Goal: Information Seeking & Learning: Find specific fact

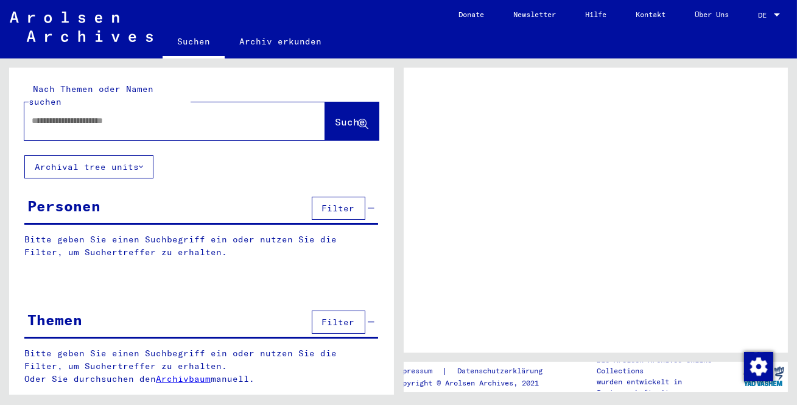
click at [188, 120] on div at bounding box center [160, 120] width 272 height 27
click at [190, 114] on input "text" at bounding box center [164, 120] width 264 height 13
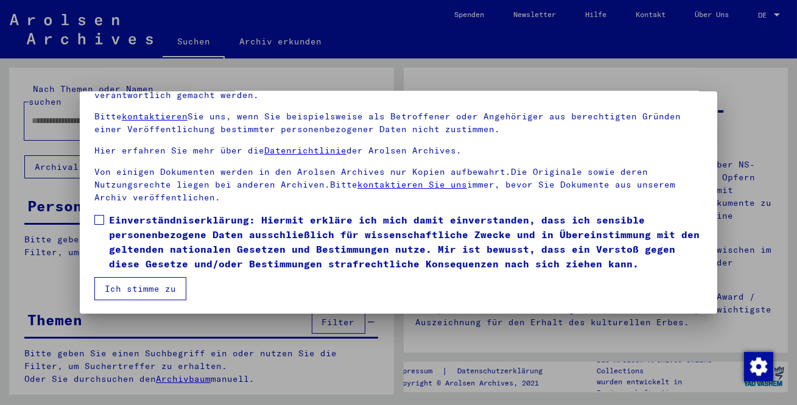
scroll to position [101, 0]
click at [100, 219] on span at bounding box center [99, 219] width 10 height 10
click at [137, 286] on button "Ich stimme zu" at bounding box center [140, 287] width 92 height 23
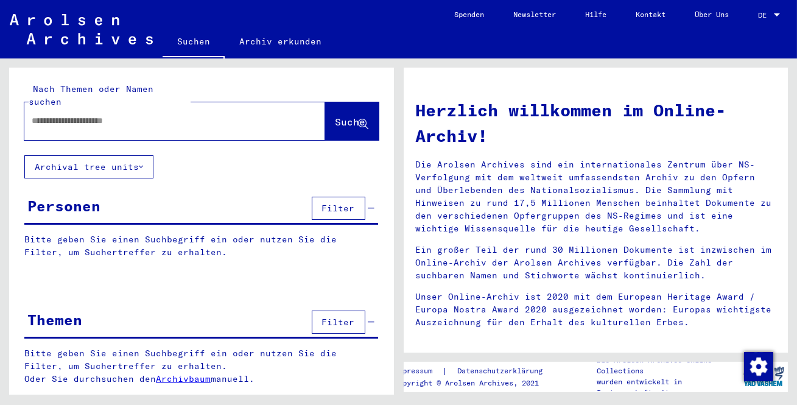
click at [121, 114] on input "text" at bounding box center [160, 120] width 257 height 13
type input "**********"
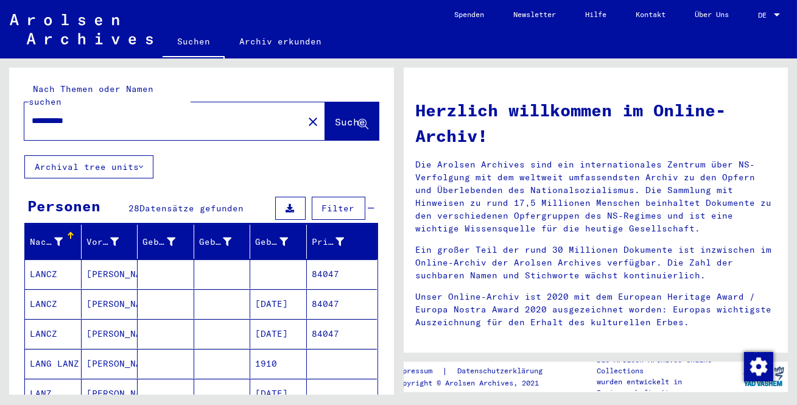
click at [48, 259] on mat-cell "LANCZ" at bounding box center [53, 273] width 57 height 29
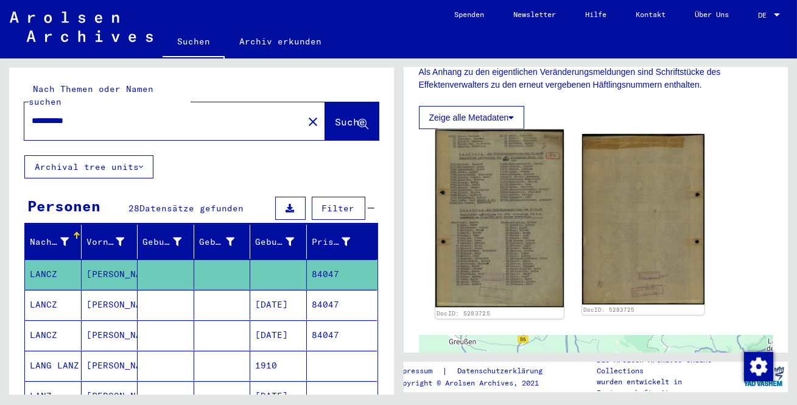
click at [484, 236] on img at bounding box center [499, 219] width 129 height 178
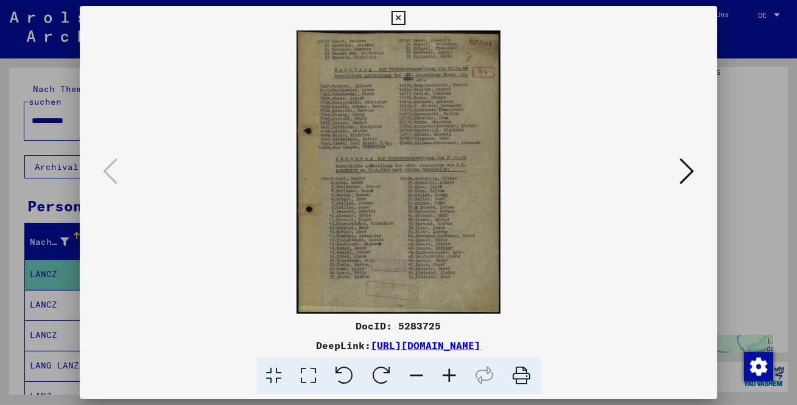
click at [311, 376] on icon at bounding box center [309, 375] width 35 height 37
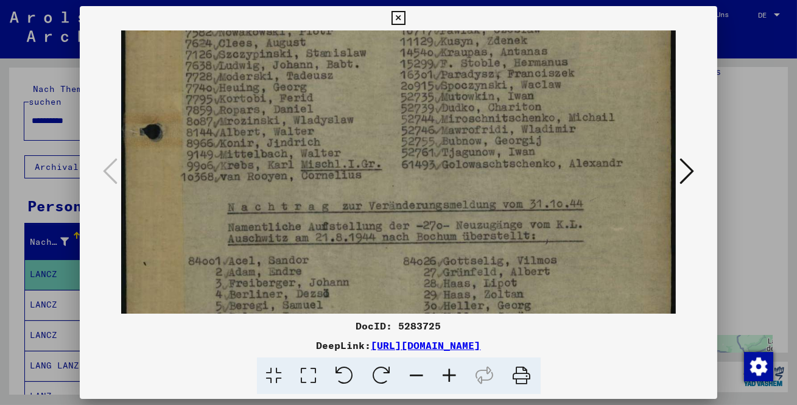
scroll to position [175, 0]
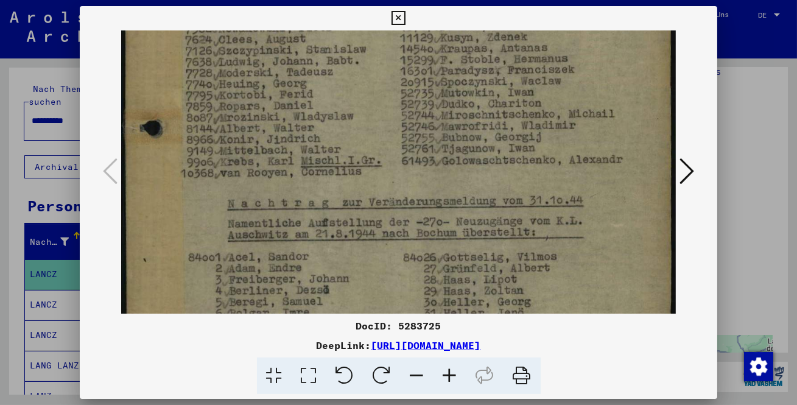
drag, startPoint x: 384, startPoint y: 276, endPoint x: 361, endPoint y: 100, distance: 176.9
click at [361, 100] on img at bounding box center [398, 240] width 555 height 770
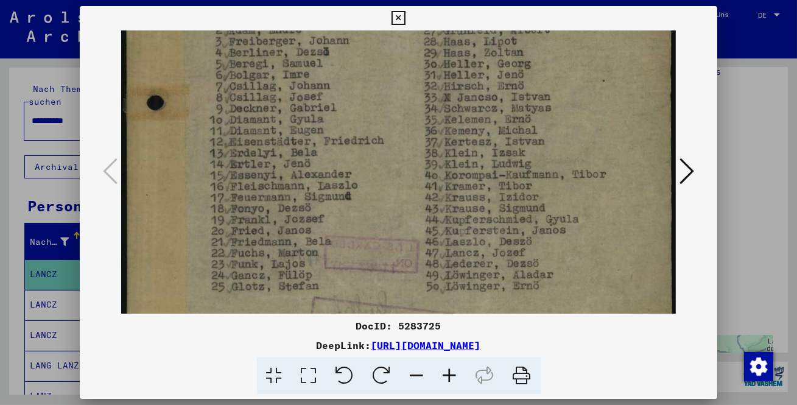
scroll to position [414, 0]
drag, startPoint x: 381, startPoint y: 272, endPoint x: 372, endPoint y: 33, distance: 238.3
click at [372, 33] on img at bounding box center [398, 1] width 555 height 770
click at [398, 18] on icon at bounding box center [399, 18] width 14 height 15
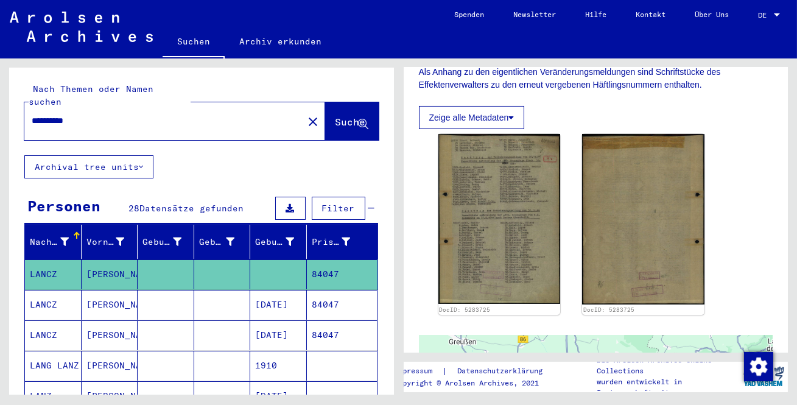
click at [267, 295] on mat-cell "[DATE]" at bounding box center [278, 305] width 57 height 30
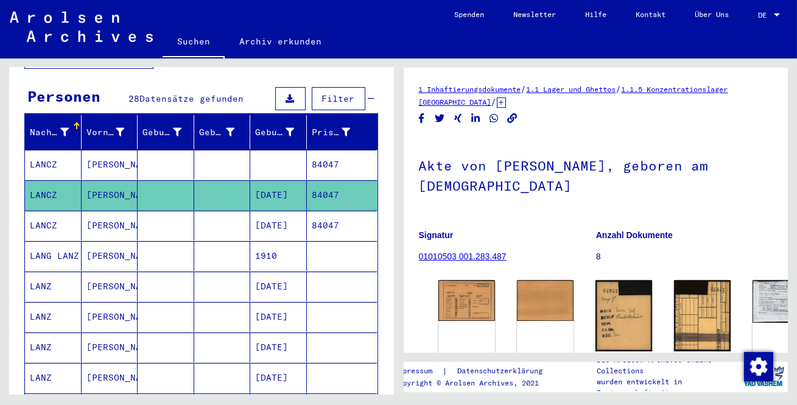
scroll to position [110, 0]
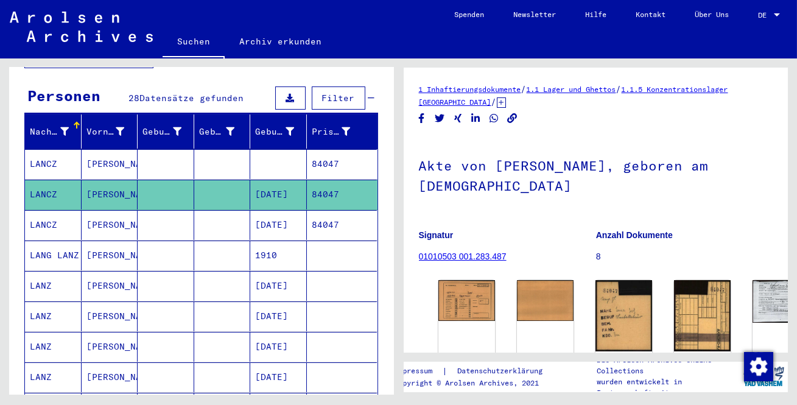
click at [284, 271] on mat-cell "[DATE]" at bounding box center [278, 286] width 57 height 30
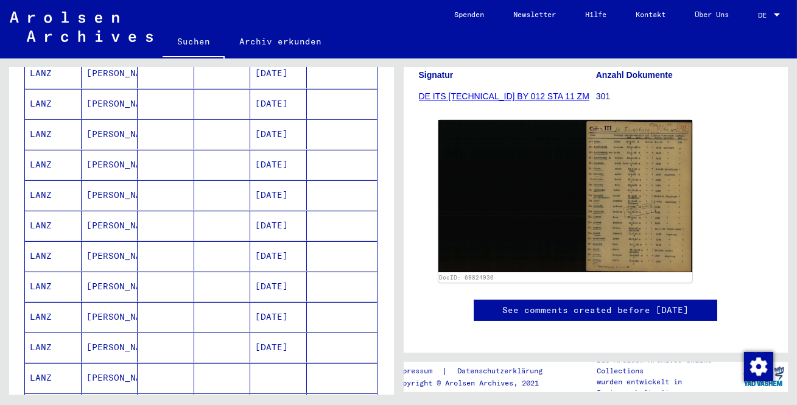
scroll to position [554, 0]
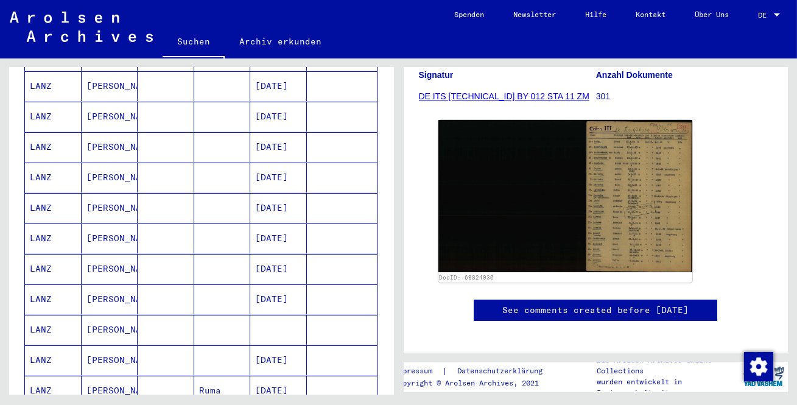
click at [275, 376] on mat-cell "[DATE]" at bounding box center [278, 391] width 57 height 30
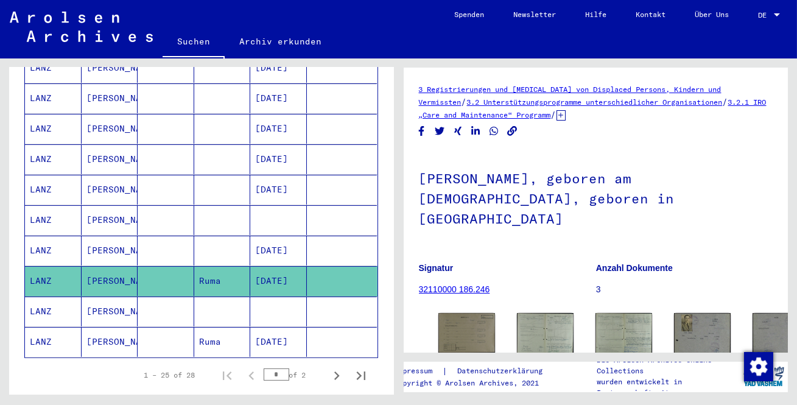
scroll to position [664, 0]
click at [673, 317] on img at bounding box center [703, 351] width 60 height 80
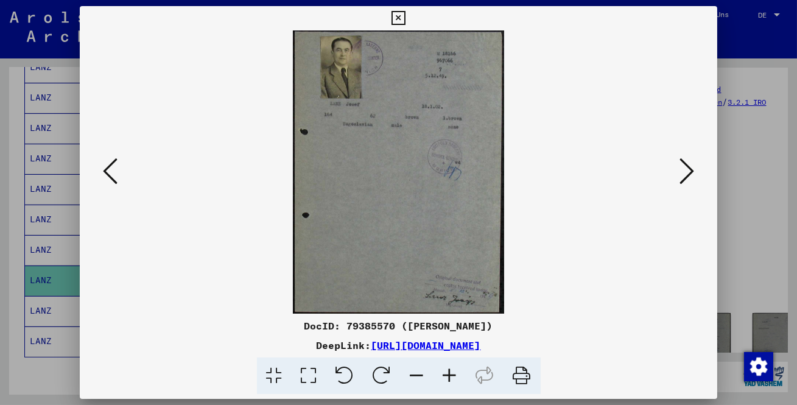
click at [104, 178] on icon at bounding box center [110, 171] width 15 height 29
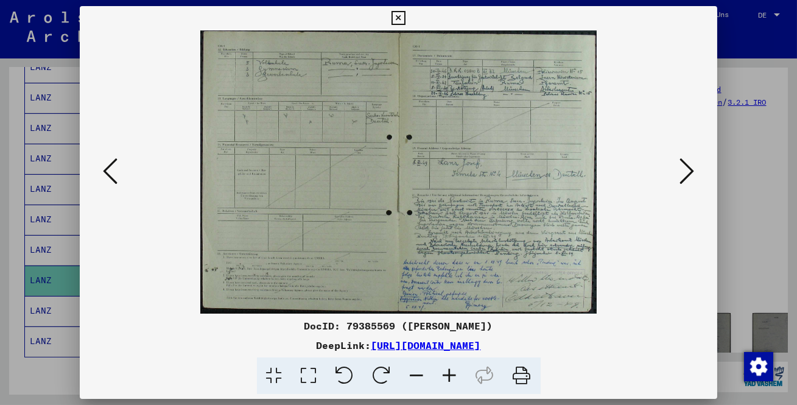
click at [117, 177] on icon at bounding box center [110, 171] width 15 height 29
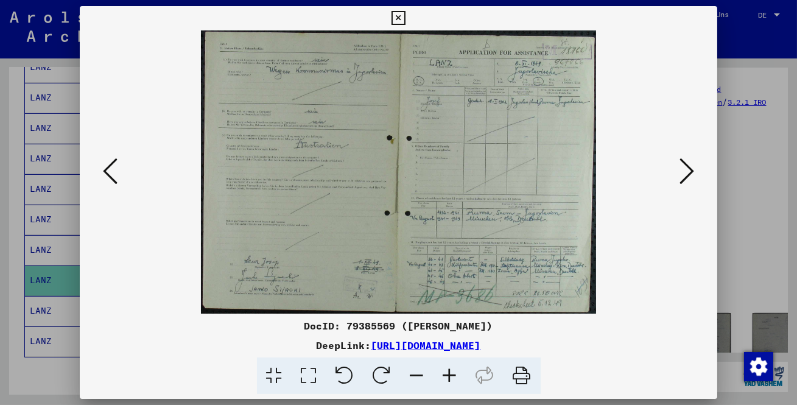
click at [117, 177] on icon at bounding box center [110, 171] width 15 height 29
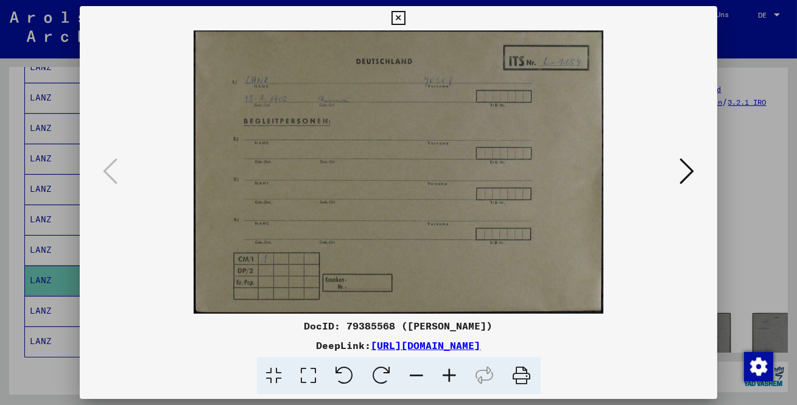
click at [314, 374] on icon at bounding box center [309, 375] width 35 height 37
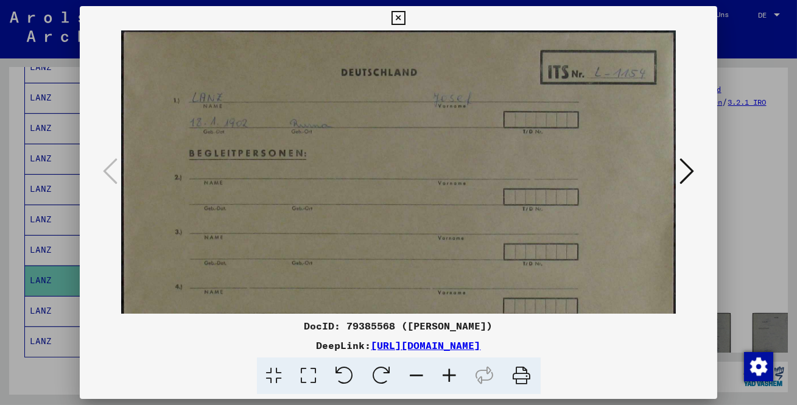
click at [688, 171] on icon at bounding box center [687, 171] width 15 height 29
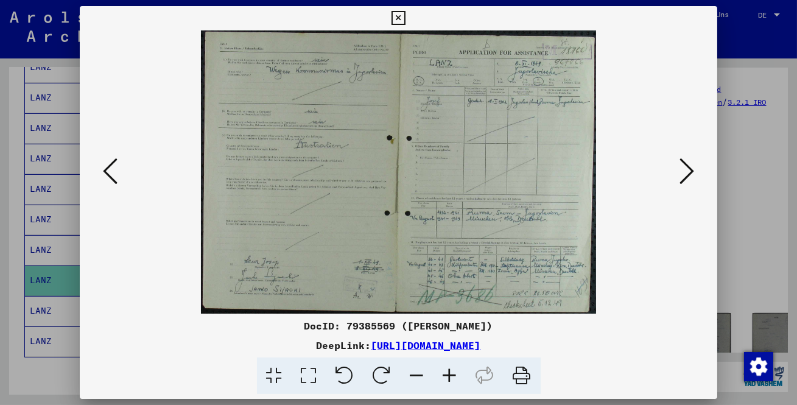
click at [688, 171] on icon at bounding box center [687, 171] width 15 height 29
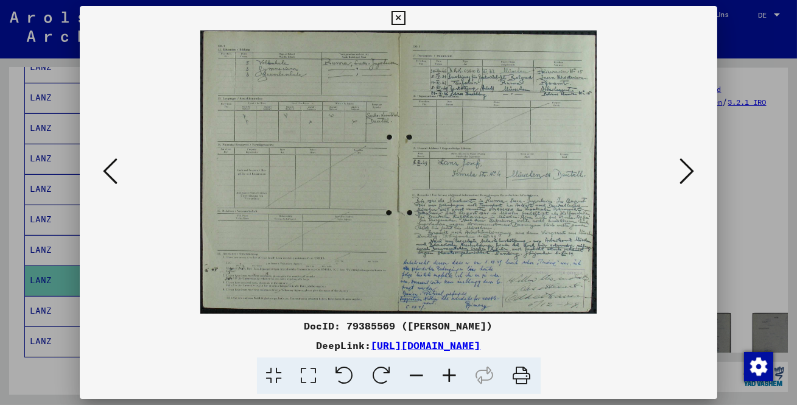
click at [305, 378] on icon at bounding box center [309, 375] width 35 height 37
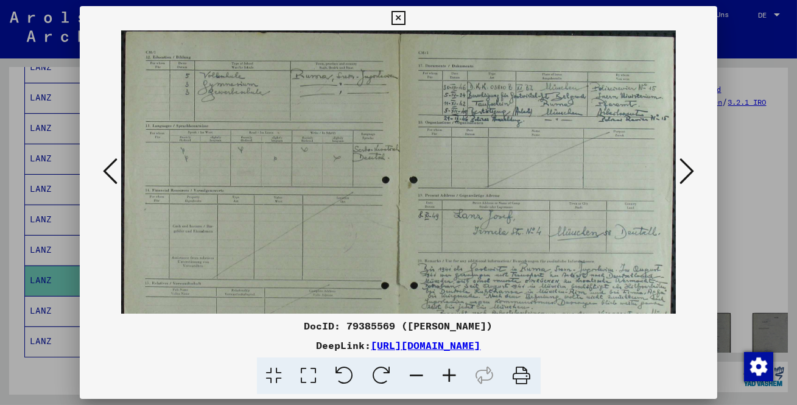
click at [455, 376] on icon at bounding box center [450, 375] width 33 height 37
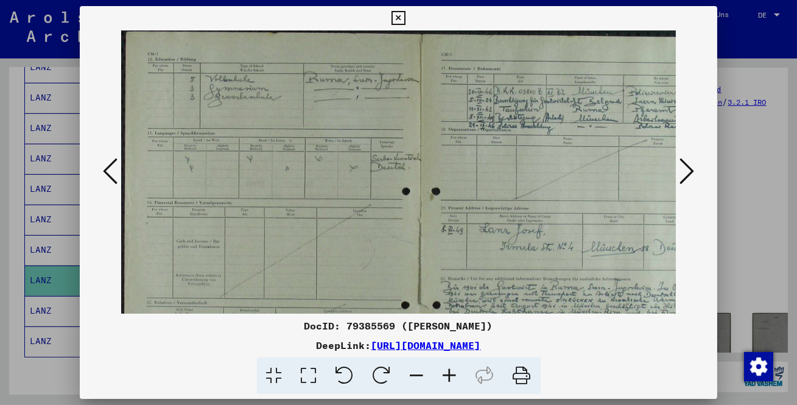
click at [455, 375] on icon at bounding box center [450, 375] width 33 height 37
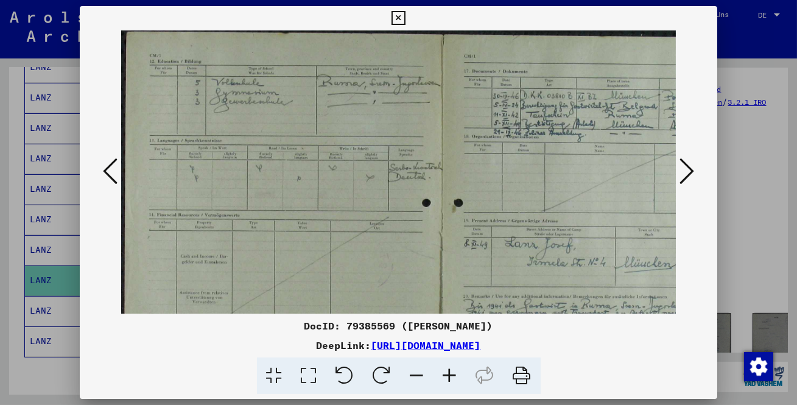
click at [455, 375] on icon at bounding box center [450, 375] width 33 height 37
click at [455, 373] on icon at bounding box center [450, 375] width 33 height 37
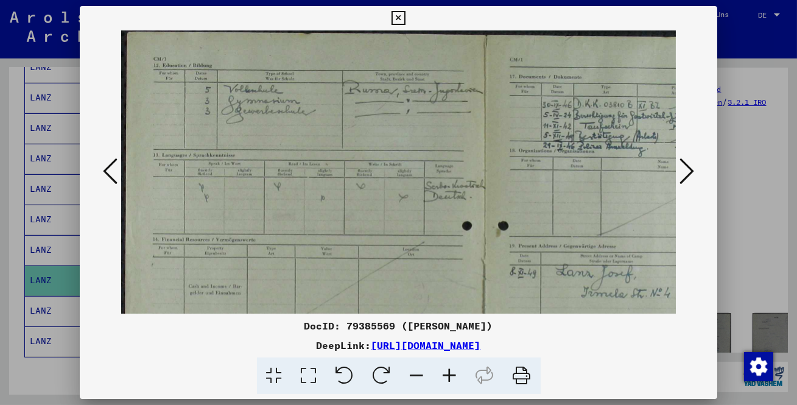
click at [454, 372] on icon at bounding box center [450, 375] width 33 height 37
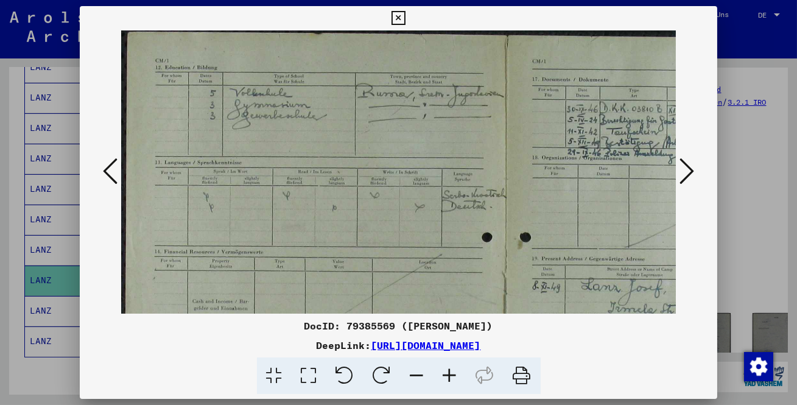
click at [454, 372] on icon at bounding box center [450, 375] width 33 height 37
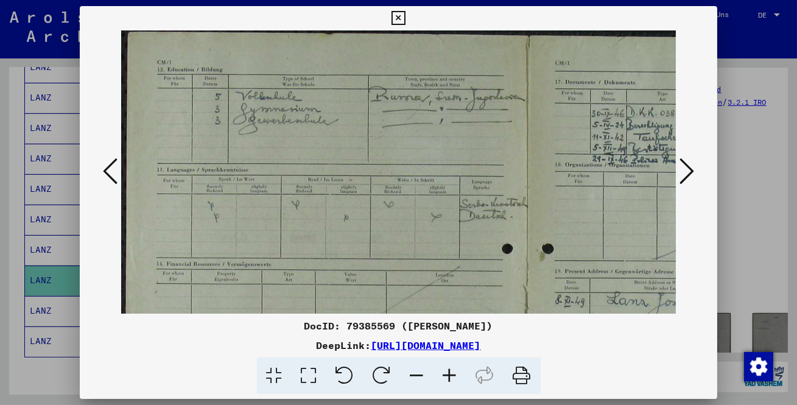
click at [454, 372] on icon at bounding box center [450, 375] width 33 height 37
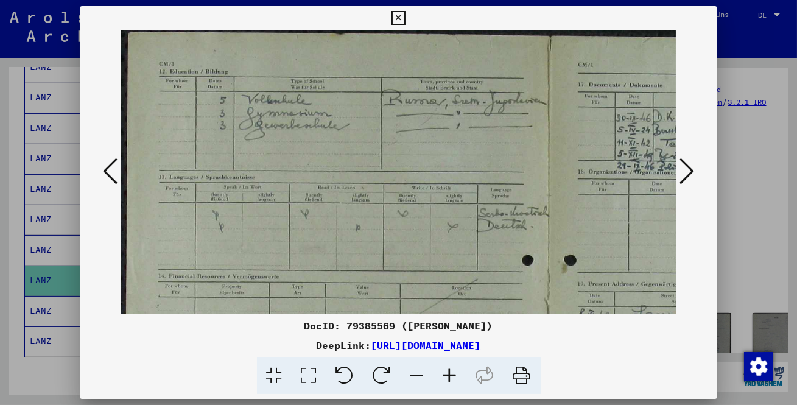
click at [454, 372] on icon at bounding box center [450, 375] width 33 height 37
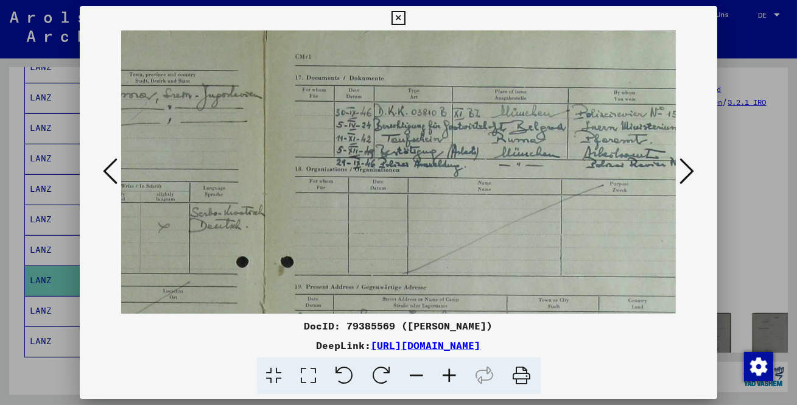
scroll to position [9, 321]
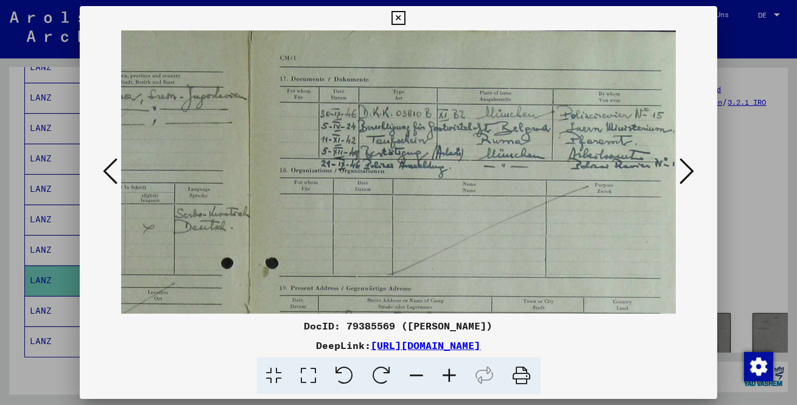
drag, startPoint x: 543, startPoint y: 183, endPoint x: 222, endPoint y: 174, distance: 321.1
click at [222, 174] on img at bounding box center [247, 342] width 895 height 640
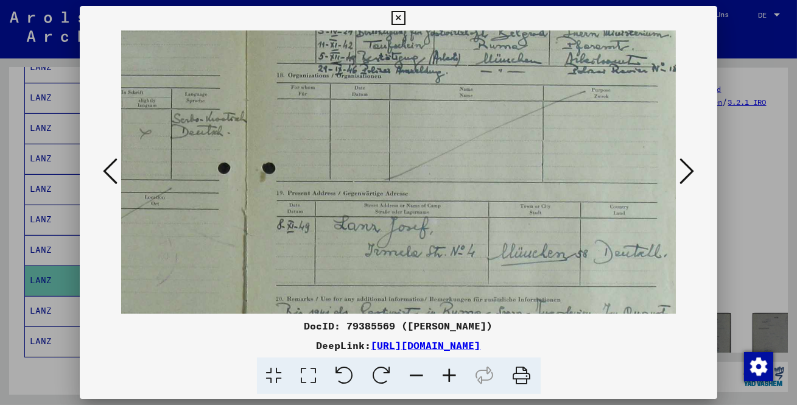
scroll to position [149, 329]
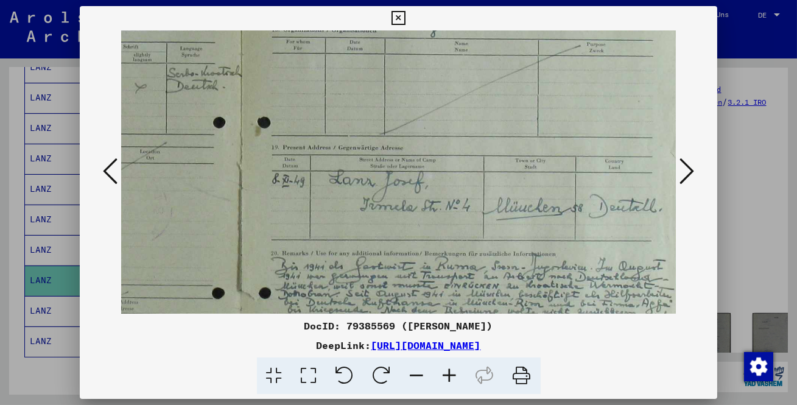
drag, startPoint x: 493, startPoint y: 228, endPoint x: 484, endPoint y: 87, distance: 141.0
click at [484, 87] on img at bounding box center [239, 201] width 895 height 640
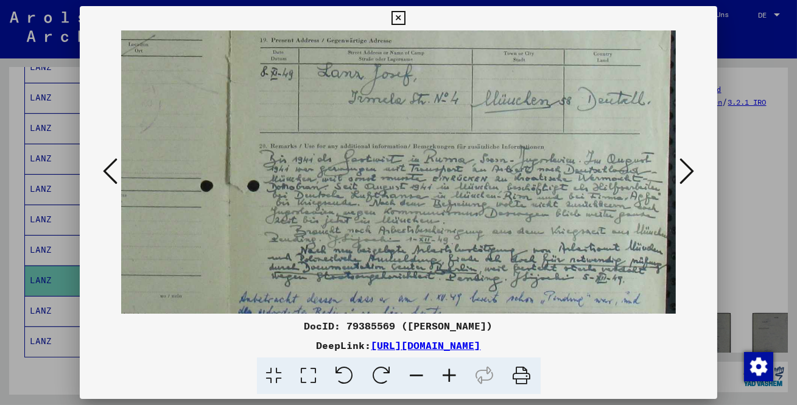
scroll to position [266, 340]
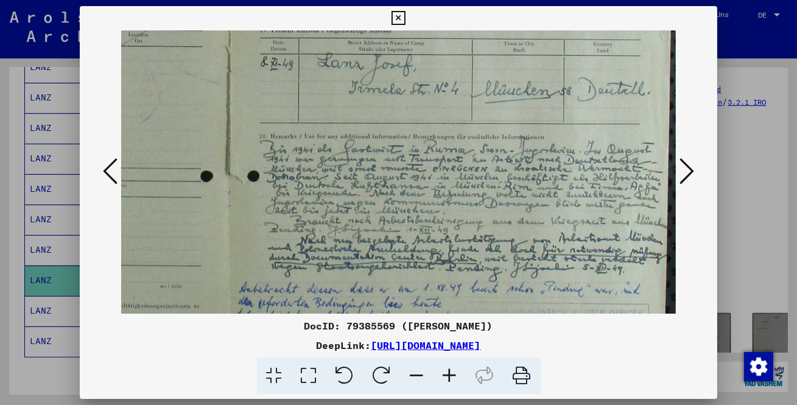
drag, startPoint x: 519, startPoint y: 280, endPoint x: 435, endPoint y: 164, distance: 143.9
click at [435, 164] on img at bounding box center [228, 84] width 895 height 640
click at [403, 16] on icon at bounding box center [399, 18] width 14 height 15
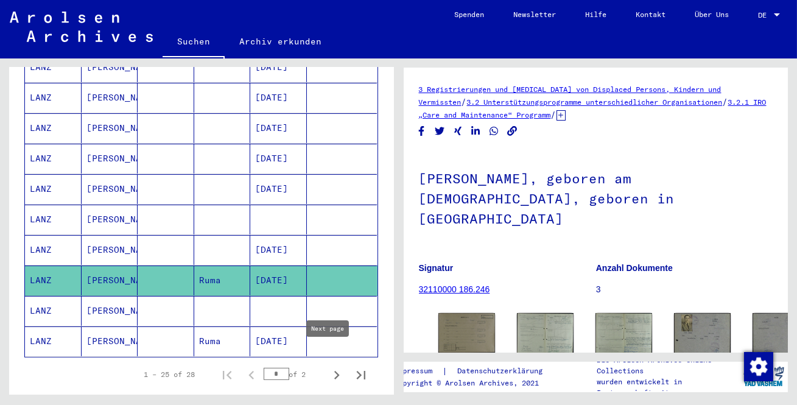
click at [328, 367] on icon "Next page" at bounding box center [336, 375] width 17 height 17
type input "*"
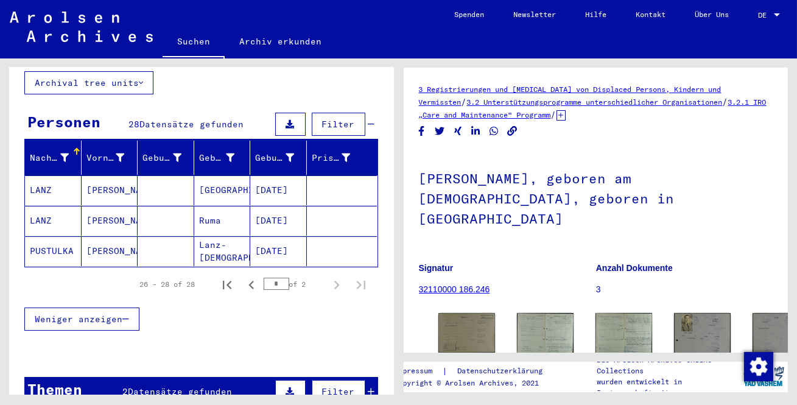
scroll to position [77, 0]
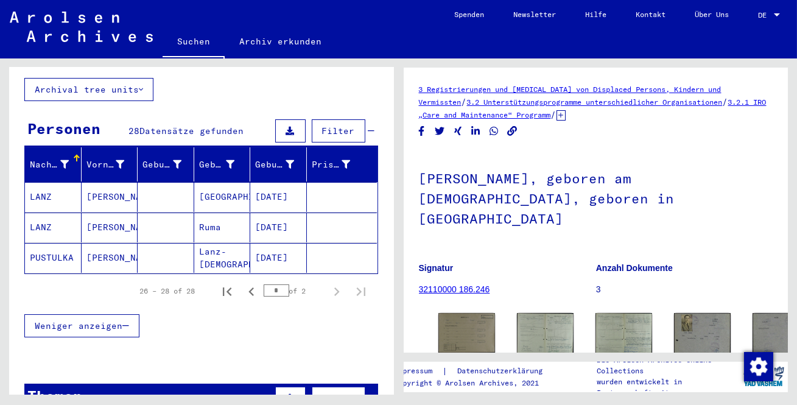
click at [285, 213] on mat-cell "[DATE]" at bounding box center [278, 228] width 57 height 30
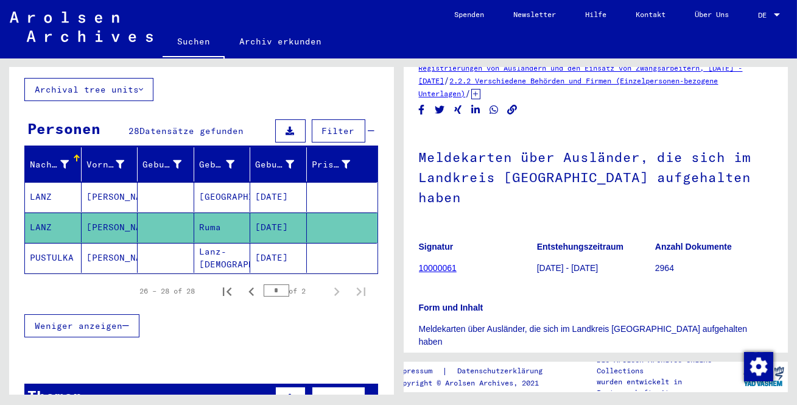
scroll to position [166, 0]
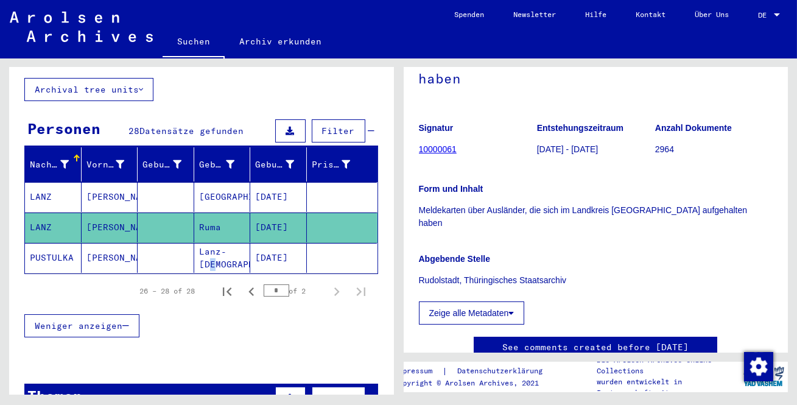
click at [228, 248] on mat-cell "Lanz-[DEMOGRAPHIC_DATA]" at bounding box center [222, 258] width 57 height 30
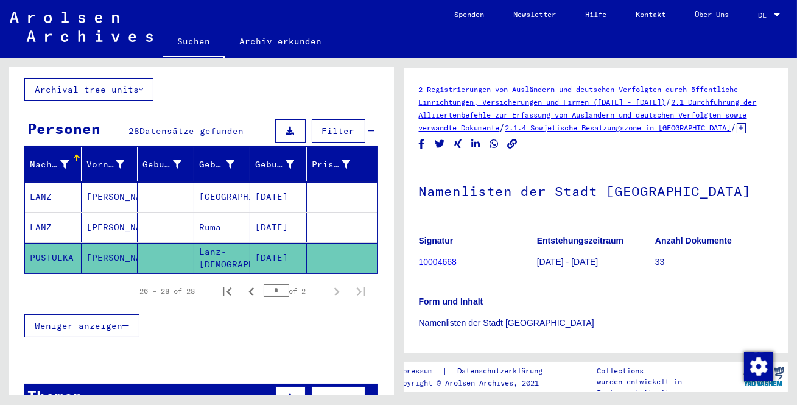
click at [273, 188] on mat-cell "[DATE]" at bounding box center [278, 197] width 57 height 30
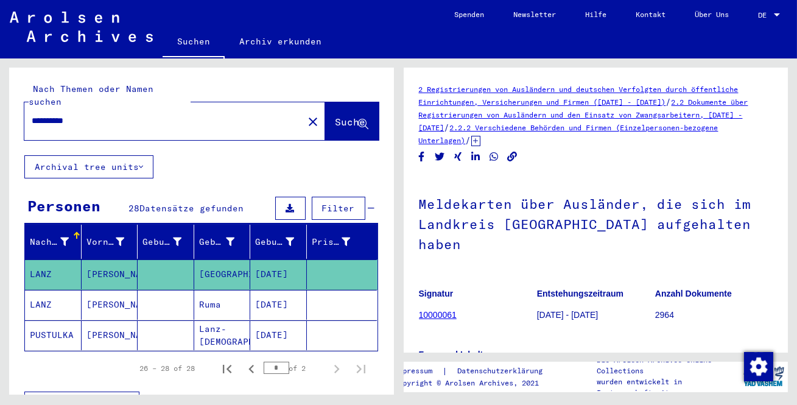
drag, startPoint x: 60, startPoint y: 111, endPoint x: 0, endPoint y: 195, distance: 103.9
click at [0, 115] on div "**********" at bounding box center [199, 226] width 398 height 336
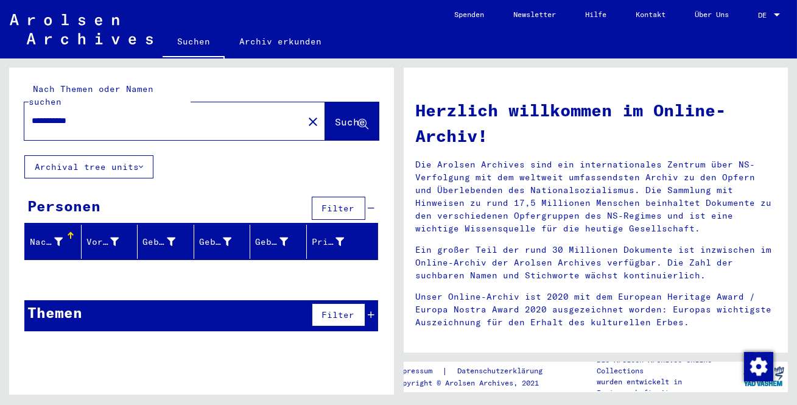
click at [338, 116] on span "Suche" at bounding box center [351, 122] width 30 height 12
drag, startPoint x: 69, startPoint y: 106, endPoint x: 0, endPoint y: 113, distance: 69.2
click at [0, 113] on div "**********" at bounding box center [199, 226] width 398 height 336
click at [116, 114] on input "****" at bounding box center [160, 120] width 257 height 13
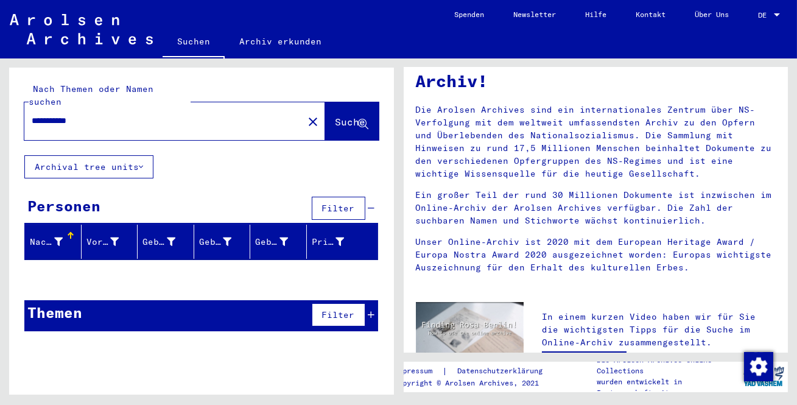
scroll to position [332, 0]
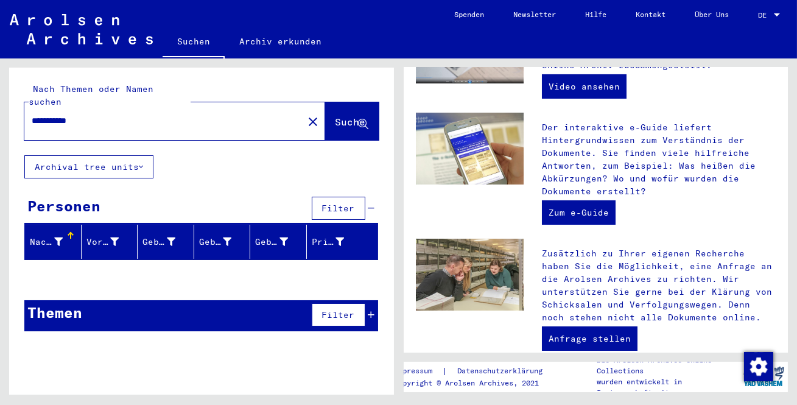
click at [49, 114] on input "**********" at bounding box center [160, 120] width 257 height 13
type input "**********"
click at [343, 116] on span "Suche" at bounding box center [351, 122] width 30 height 12
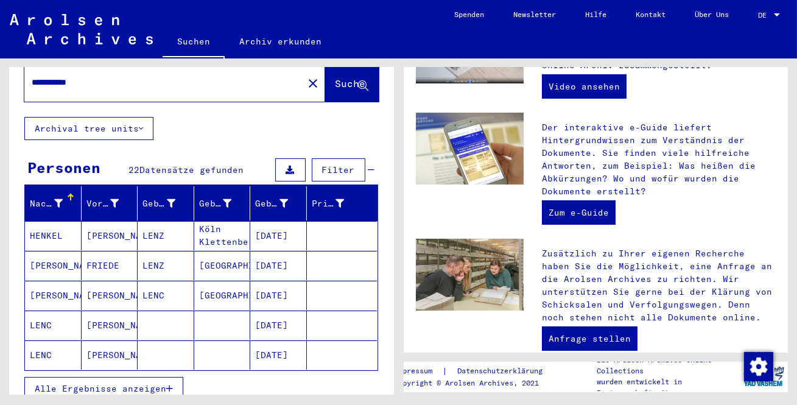
scroll to position [110, 0]
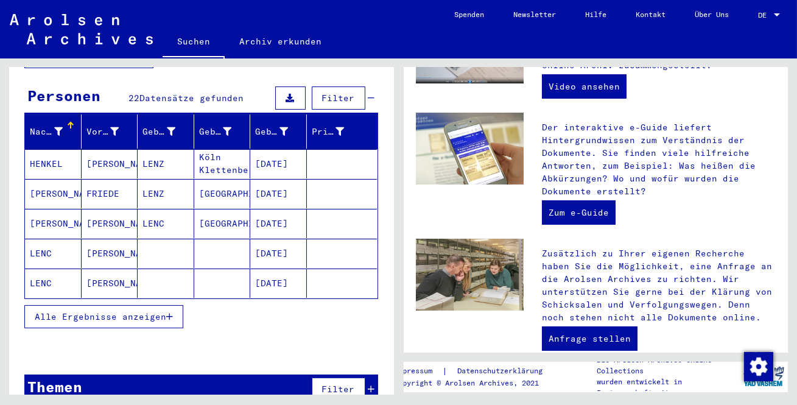
click at [139, 311] on span "Alle Ergebnisse anzeigen" at bounding box center [101, 316] width 132 height 11
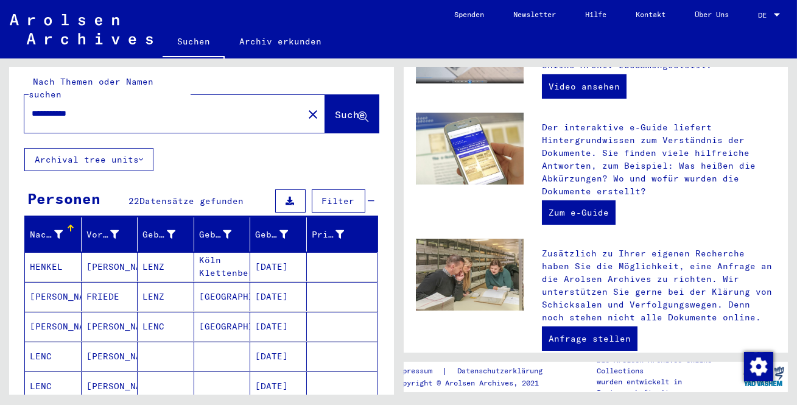
scroll to position [0, 0]
